Goal: Check status: Check status

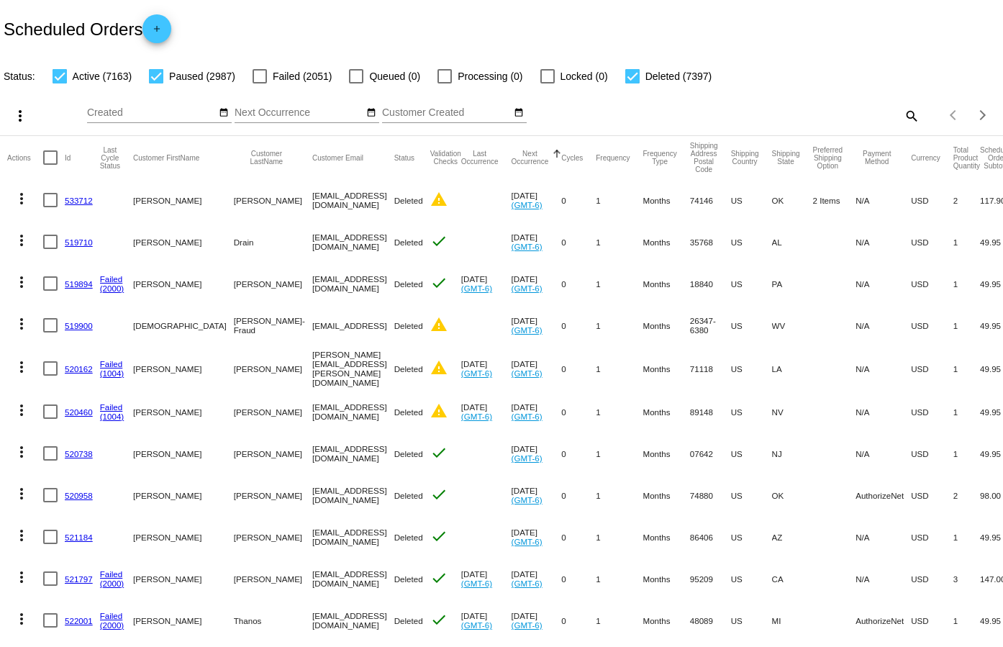
click at [904, 114] on mat-icon "search" at bounding box center [910, 115] width 17 height 22
click at [675, 113] on input "Search" at bounding box center [795, 113] width 250 height 12
paste input "964973"
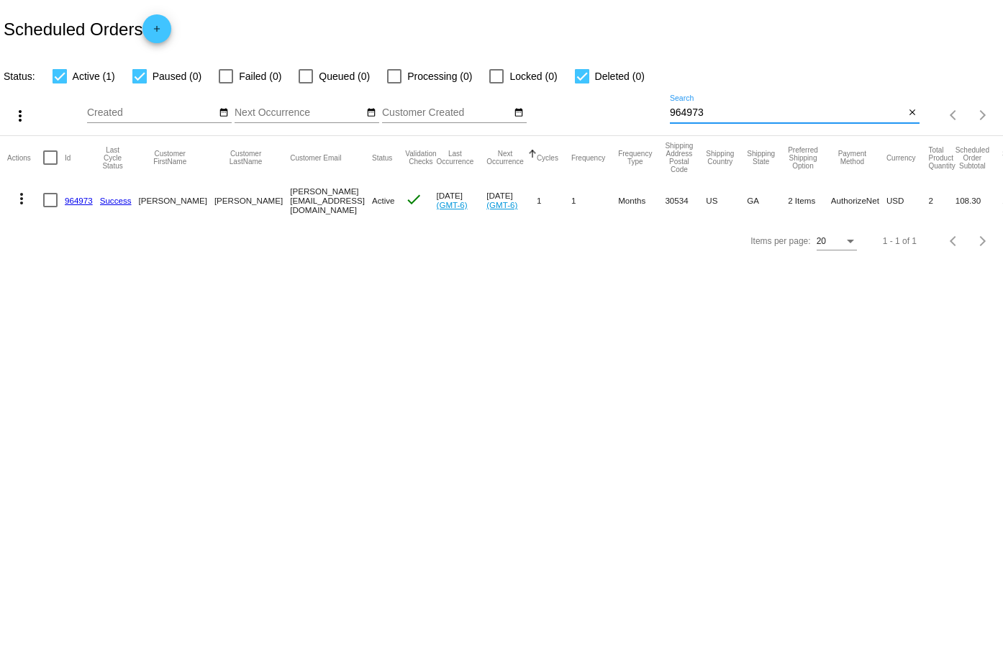
type input "964973"
click at [83, 196] on link "964973" at bounding box center [79, 200] width 28 height 9
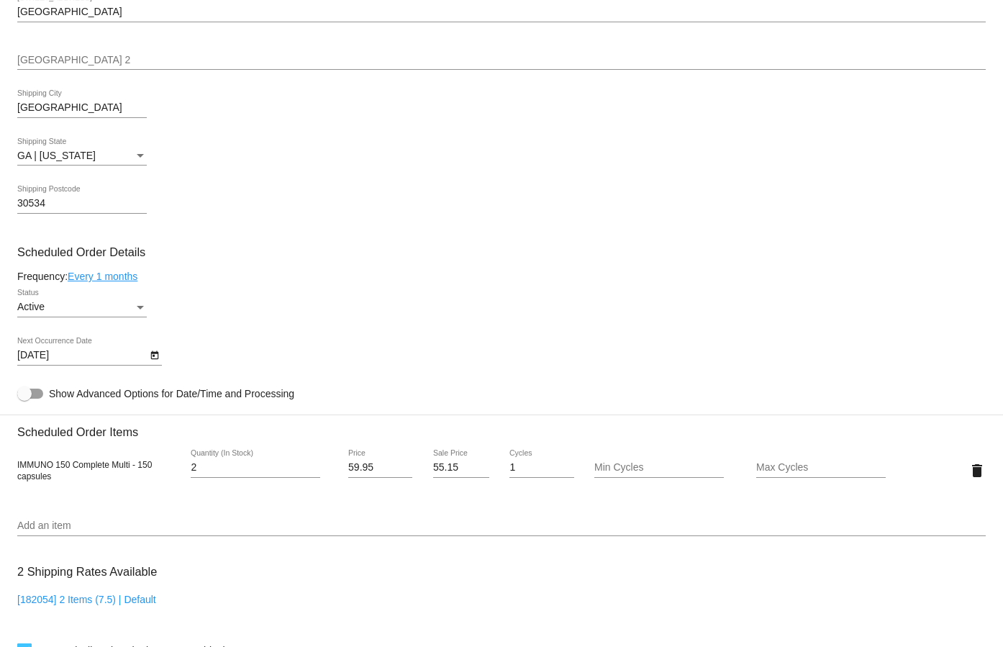
scroll to position [647, 0]
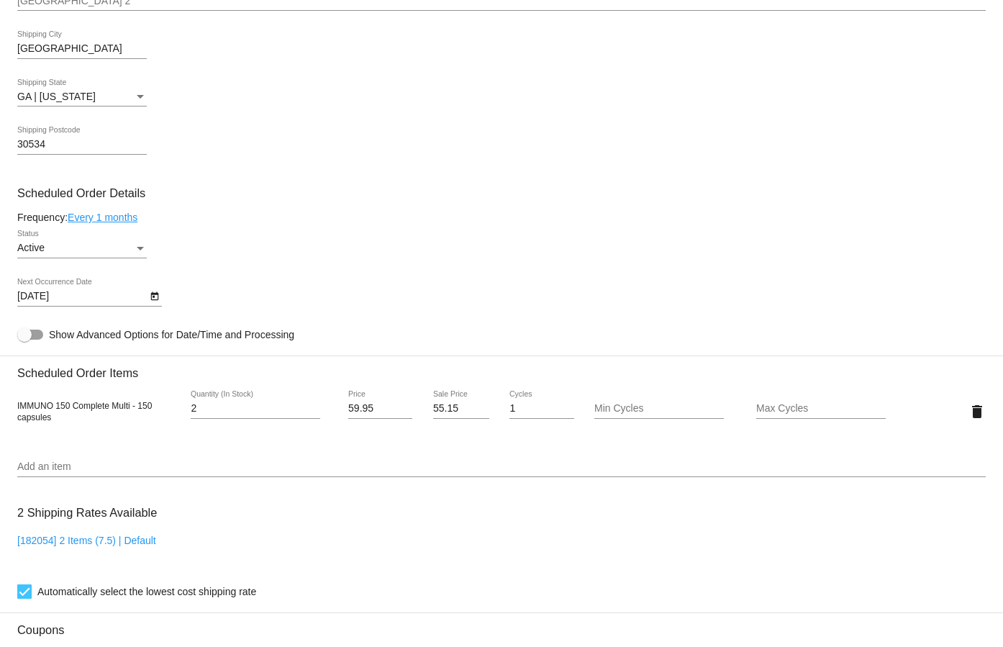
click at [157, 298] on icon "Open calendar" at bounding box center [155, 296] width 10 height 17
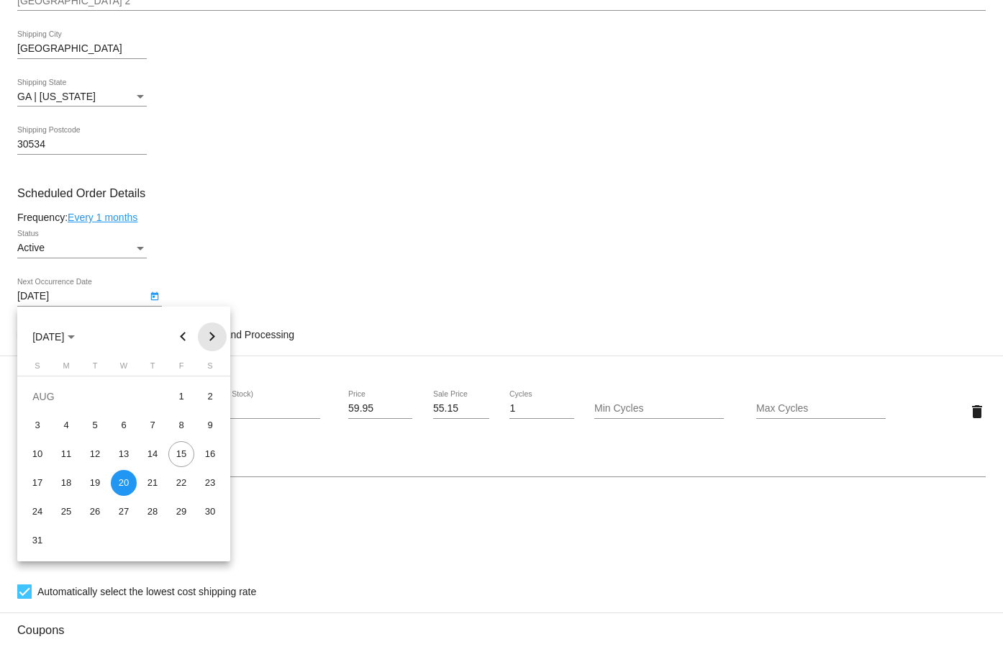
click at [204, 334] on button "Next month" at bounding box center [212, 336] width 29 height 29
click at [123, 425] on div "3" at bounding box center [124, 425] width 26 height 26
type input "[DATE]"
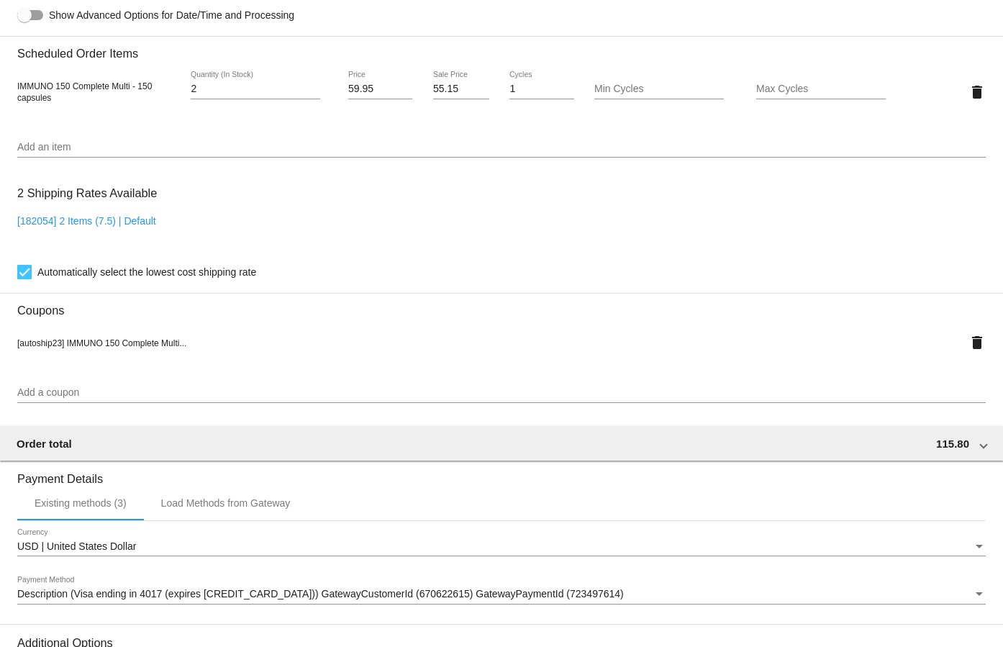
scroll to position [1147, 0]
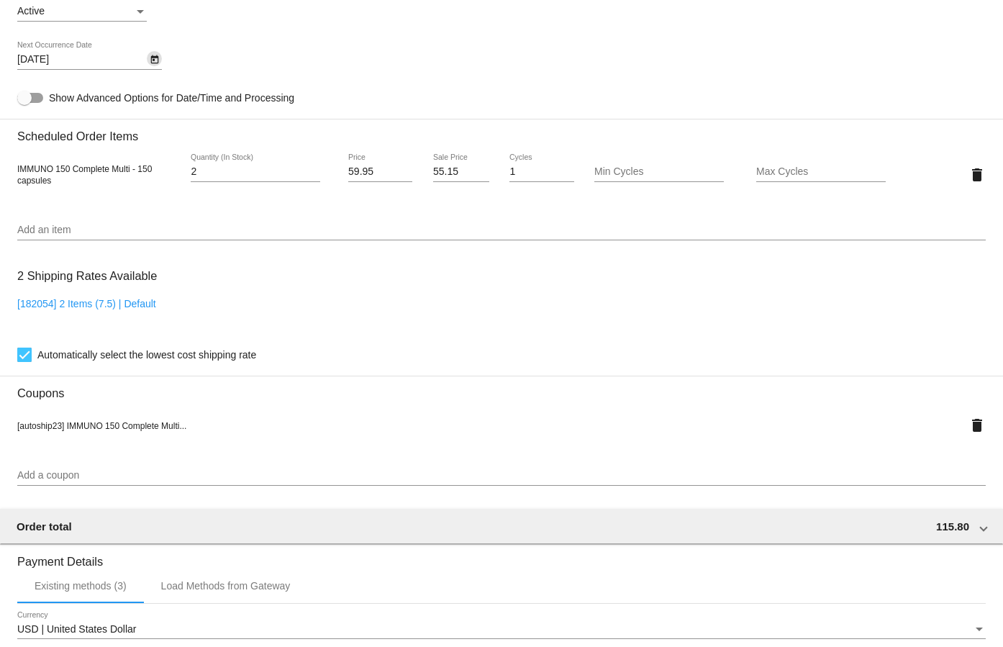
scroll to position [644, 0]
